Goal: Information Seeking & Learning: Learn about a topic

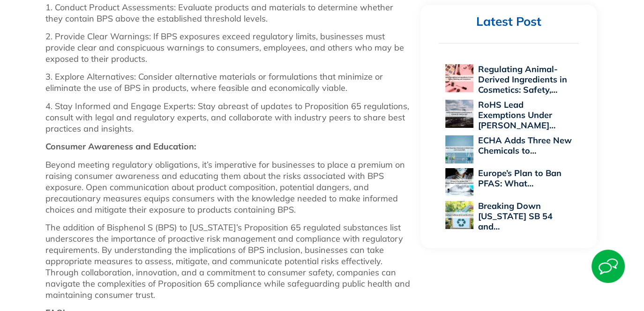
scroll to position [1260, 0]
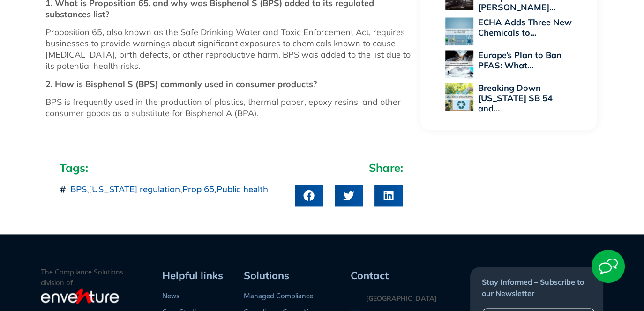
click at [173, 185] on span "BPS , [US_STATE] regulation , Prop 65 , Public health" at bounding box center [168, 190] width 200 height 10
click at [157, 184] on link "[US_STATE] regulation" at bounding box center [134, 189] width 91 height 10
